Goal: Task Accomplishment & Management: Manage account settings

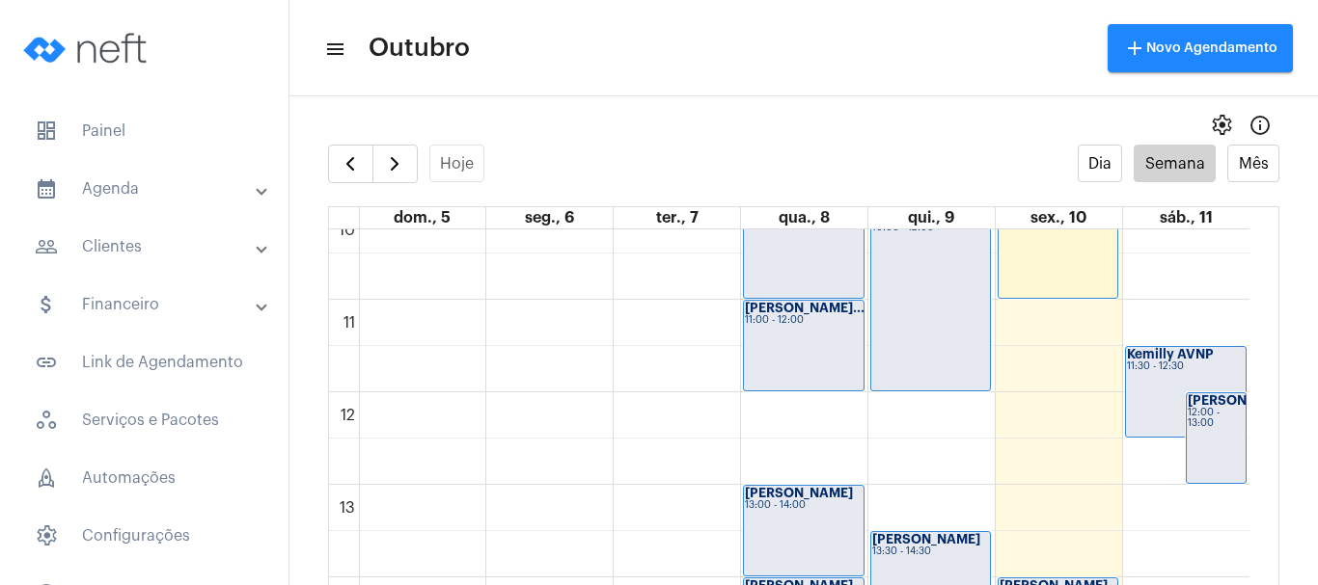
scroll to position [949, 0]
click at [1152, 373] on div "Kemilly AVNP 11:30 - 12:30" at bounding box center [1186, 391] width 120 height 90
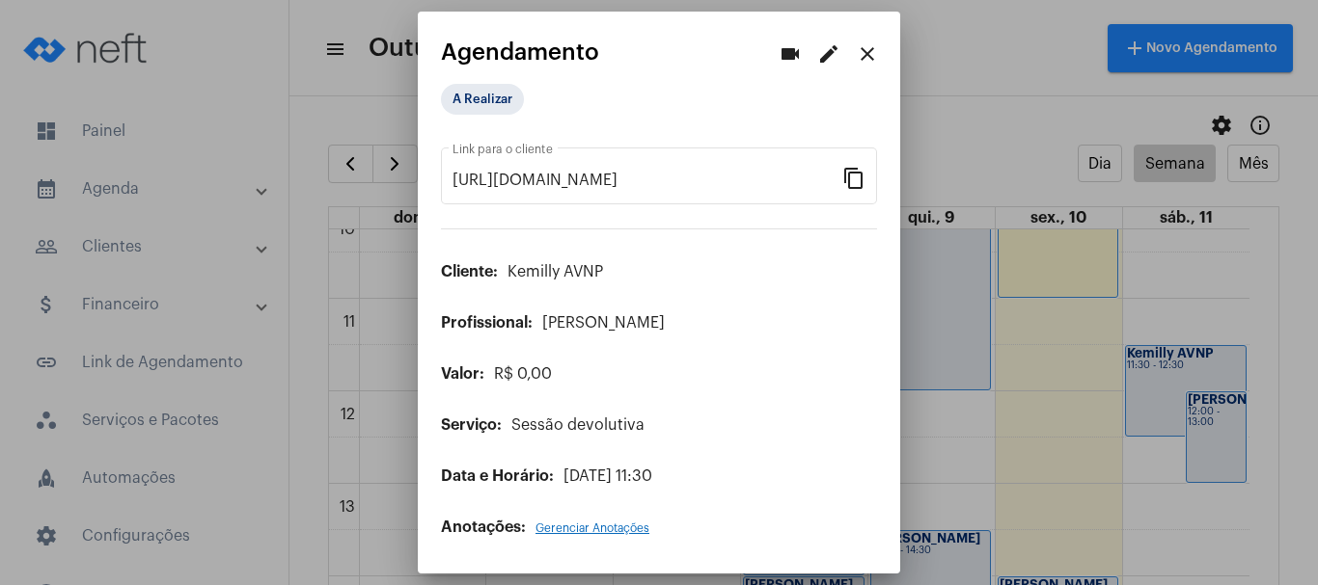
click at [824, 53] on mat-icon "edit" at bounding box center [828, 53] width 23 height 23
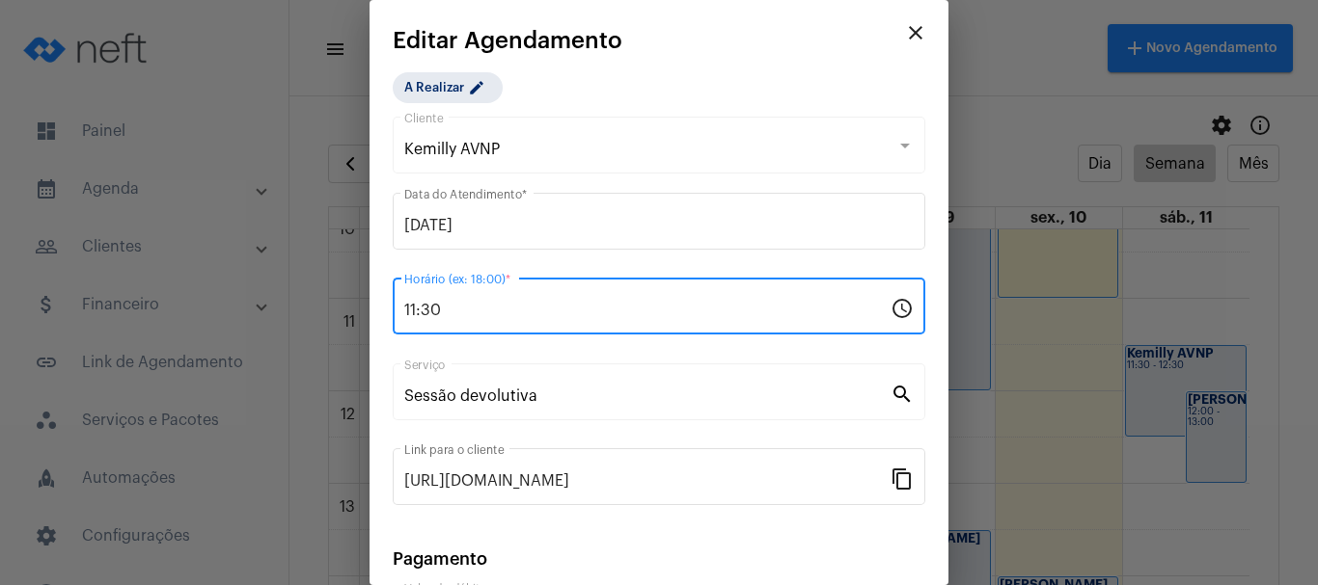
drag, startPoint x: 439, startPoint y: 308, endPoint x: 405, endPoint y: 307, distance: 33.8
click at [405, 307] on input "11:30" at bounding box center [647, 310] width 486 height 17
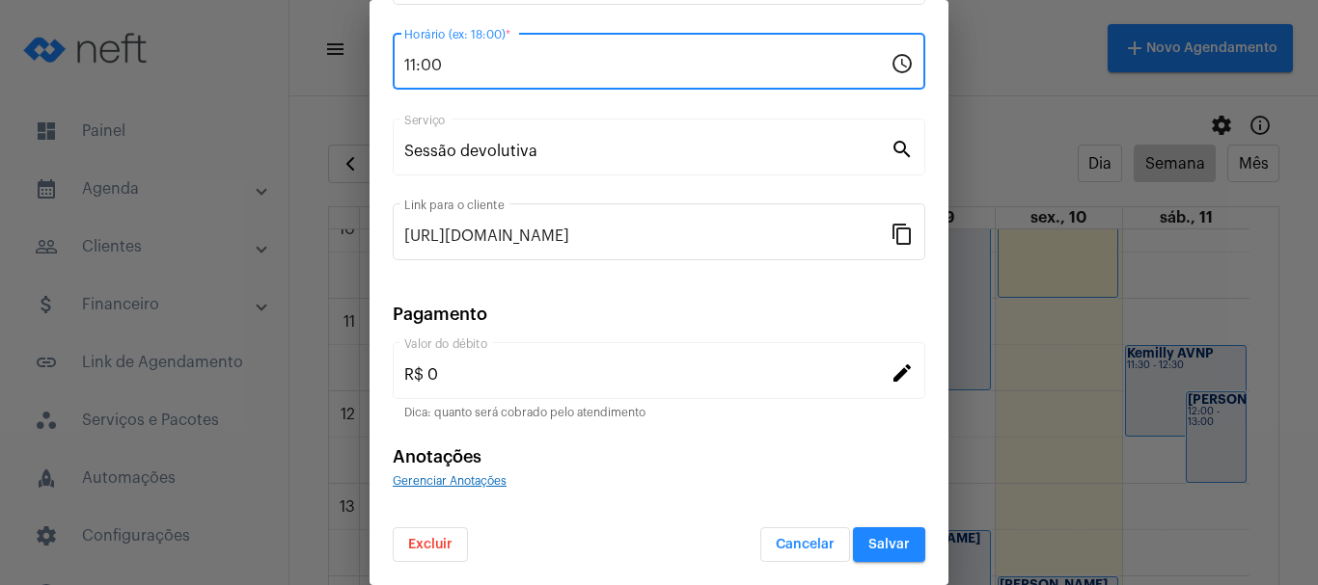
type input "11:00"
click at [888, 543] on span "Salvar" at bounding box center [888, 545] width 41 height 14
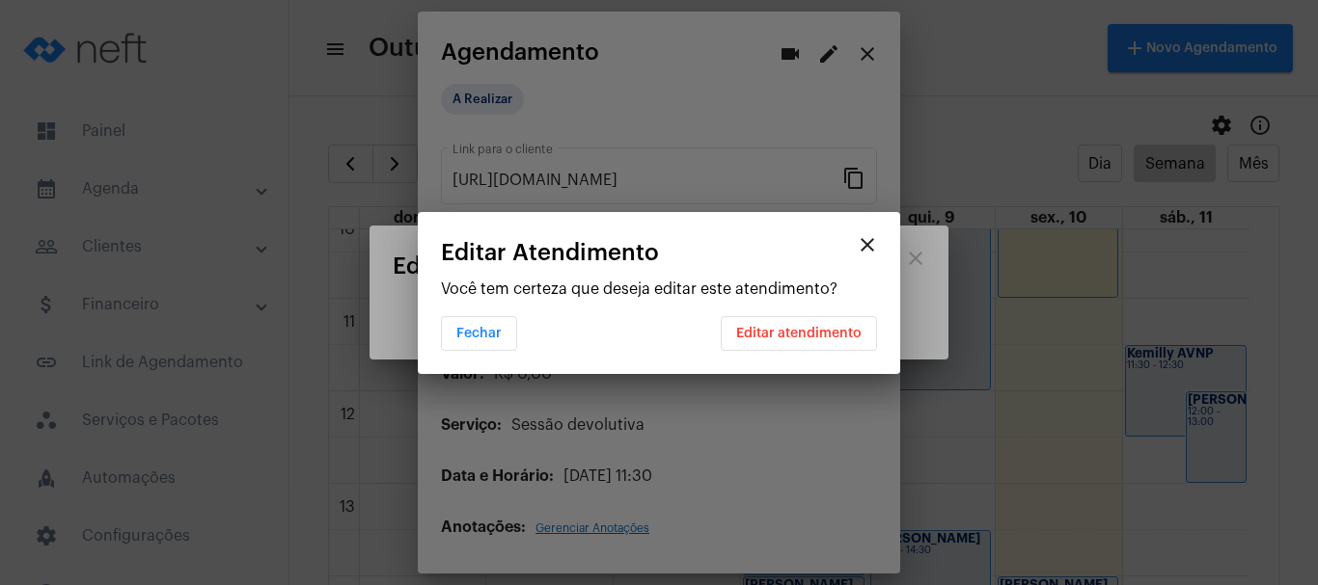
scroll to position [0, 0]
click at [769, 330] on span "Editar atendimento" at bounding box center [798, 334] width 125 height 14
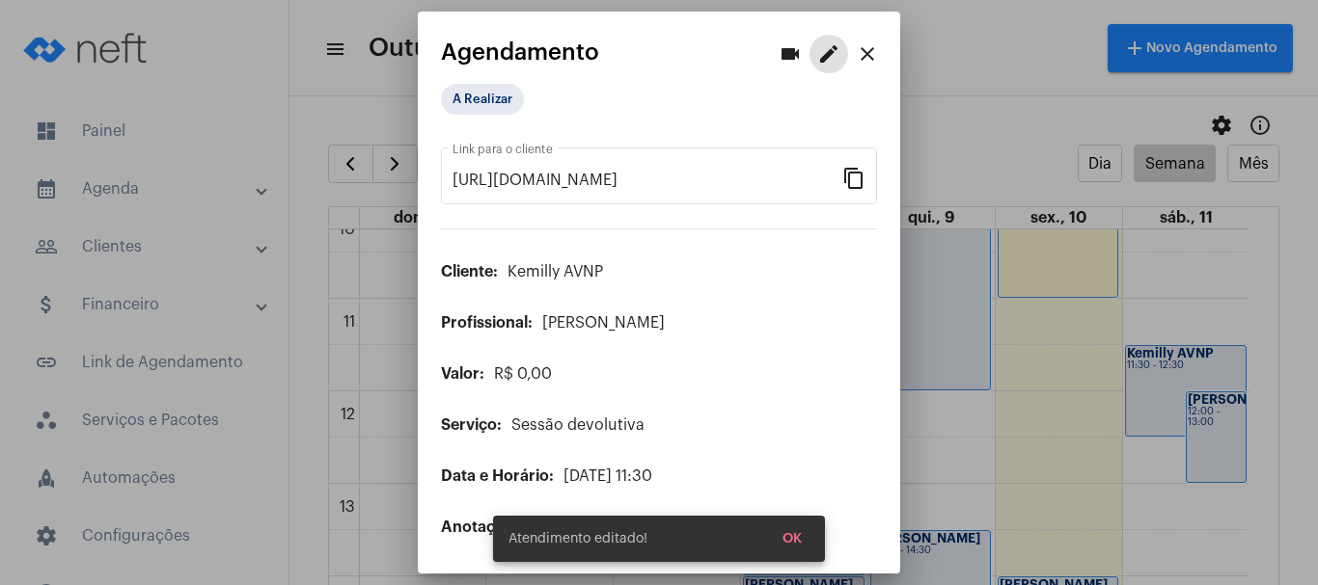
click at [793, 542] on span "OK" at bounding box center [791, 539] width 19 height 14
click at [866, 45] on mat-icon "close" at bounding box center [867, 53] width 23 height 23
